Goal: Navigation & Orientation: Go to known website

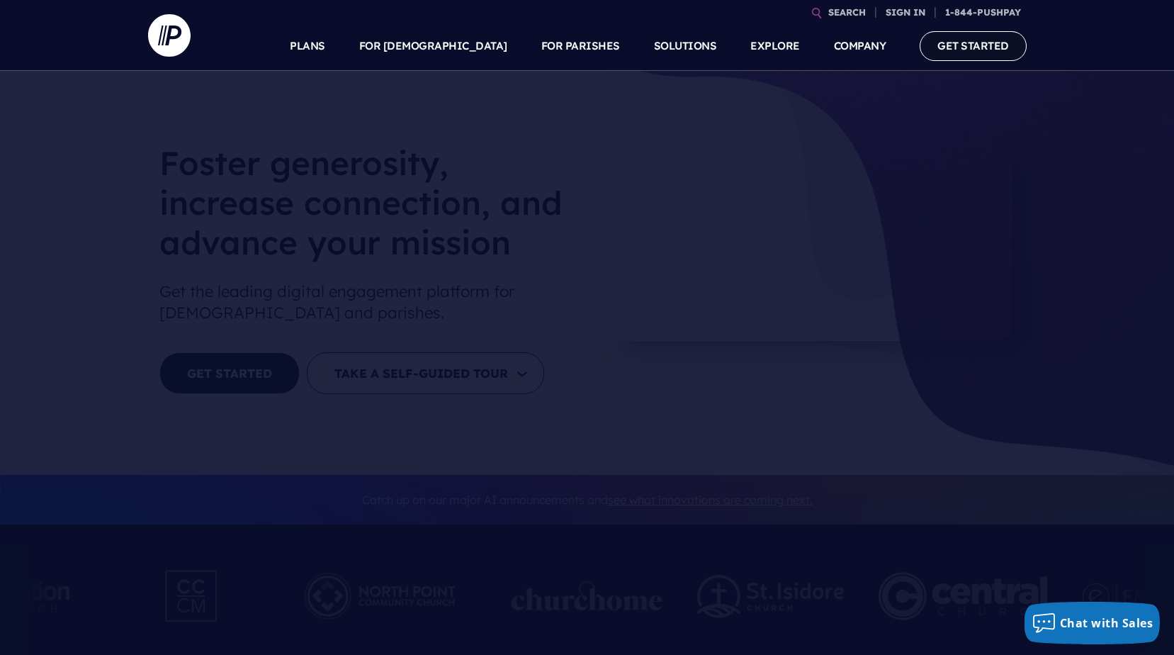
click at [942, 48] on link "GET STARTED" at bounding box center [973, 45] width 107 height 29
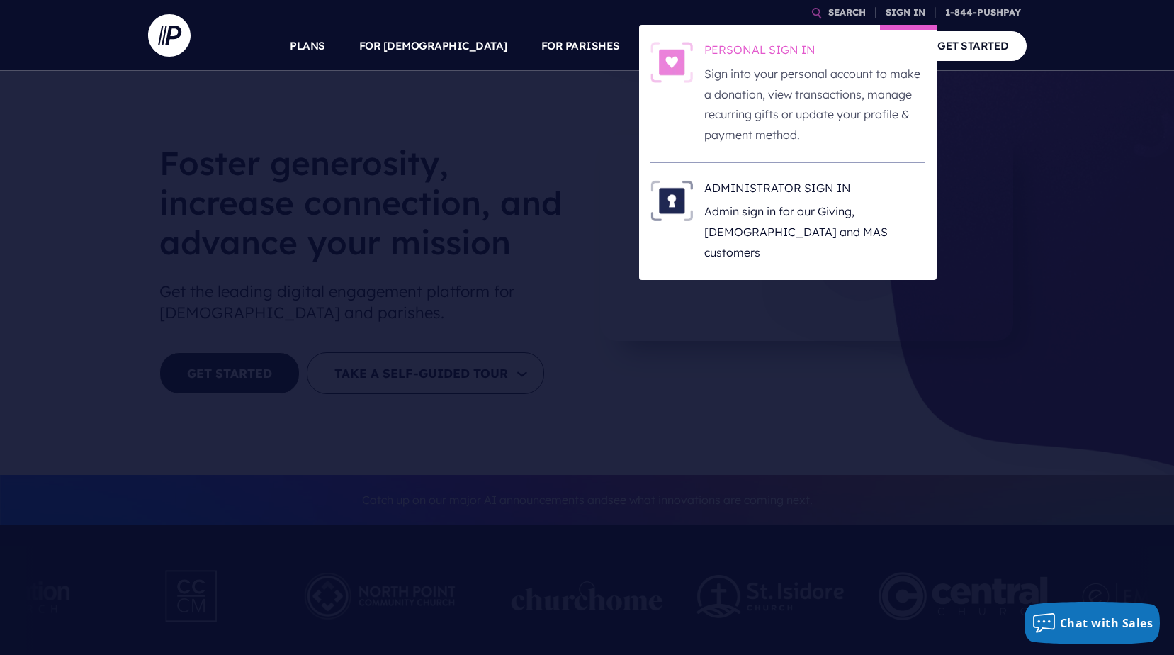
click at [805, 47] on h6 "PERSONAL SIGN IN" at bounding box center [815, 52] width 221 height 21
